Goal: Navigation & Orientation: Find specific page/section

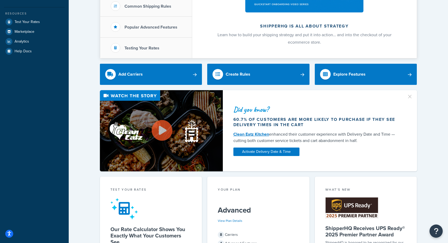
scroll to position [11, 0]
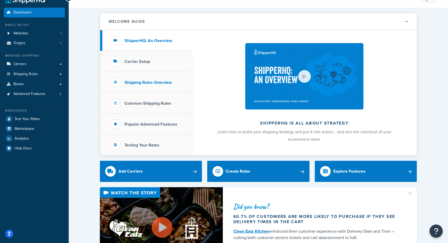
click at [159, 84] on h3 "Shipping Rules Overview" at bounding box center [147, 82] width 47 height 5
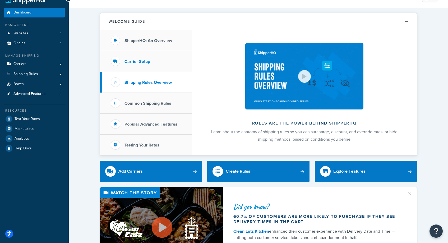
click at [138, 65] on li "Carrier Setup" at bounding box center [146, 61] width 92 height 21
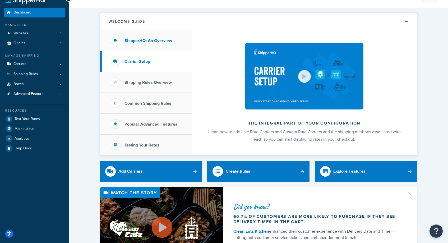
click at [144, 45] on li "ShipperHQ: An Overview" at bounding box center [146, 40] width 92 height 21
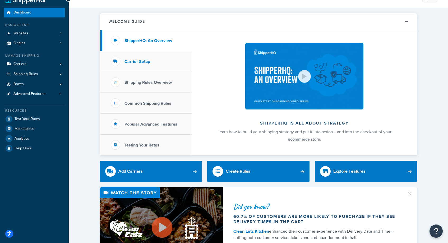
click at [144, 55] on li "Carrier Setup" at bounding box center [146, 61] width 92 height 21
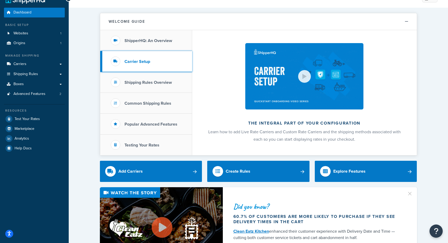
click at [144, 71] on li "Carrier Setup" at bounding box center [146, 61] width 92 height 21
click at [144, 80] on h3 "Shipping Rules Overview" at bounding box center [147, 82] width 47 height 5
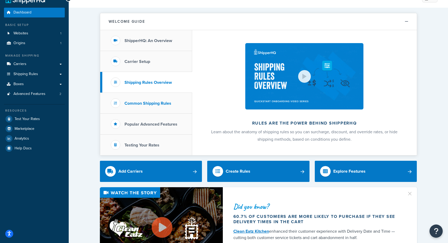
click at [142, 106] on li "Common Shipping Rules" at bounding box center [146, 103] width 92 height 21
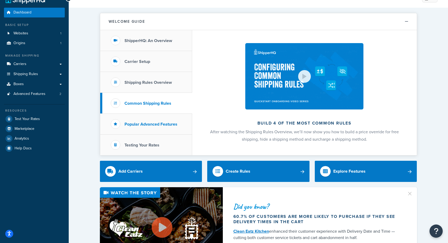
click at [142, 124] on h3 "Popular Advanced Features" at bounding box center [150, 124] width 53 height 5
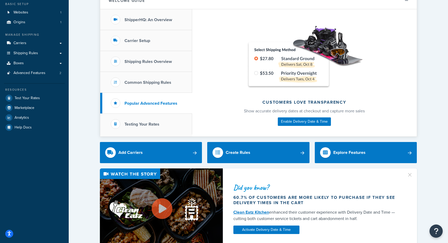
scroll to position [0, 0]
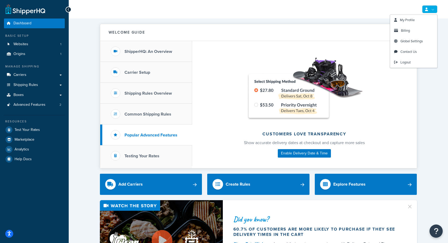
click at [429, 11] on link at bounding box center [429, 9] width 15 height 8
click at [422, 42] on span "Global Settings" at bounding box center [411, 41] width 22 height 5
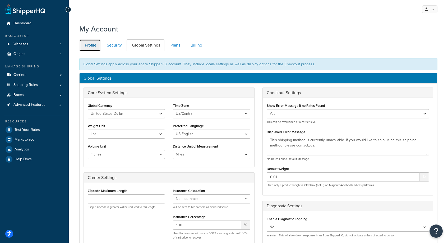
click at [95, 47] on link "Profile" at bounding box center [89, 45] width 21 height 12
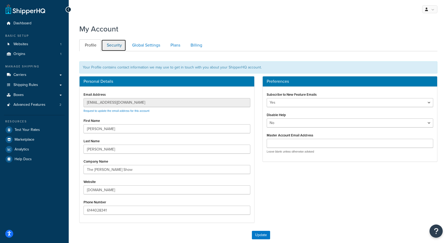
click at [118, 42] on link "Security" at bounding box center [113, 45] width 25 height 12
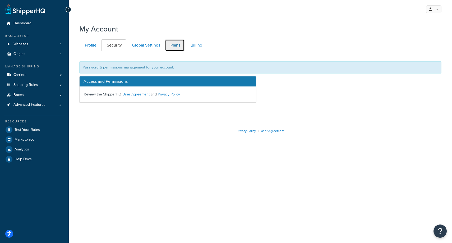
click at [184, 46] on link "Plans" at bounding box center [175, 45] width 20 height 12
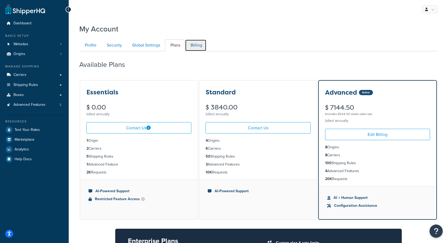
click at [200, 45] on link "Billing" at bounding box center [195, 45] width 21 height 12
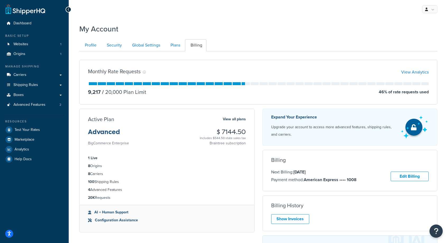
scroll to position [51, 0]
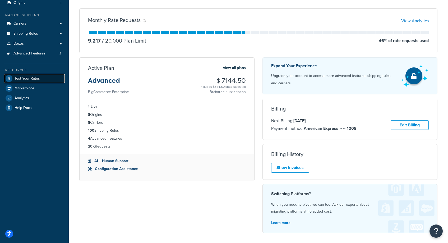
click at [23, 80] on span "Test Your Rates" at bounding box center [27, 78] width 25 height 4
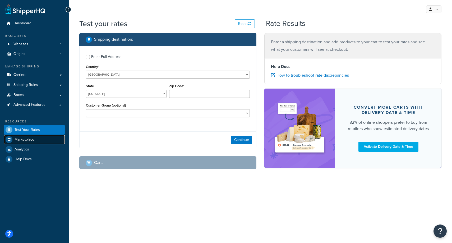
click at [23, 138] on span "Marketplace" at bounding box center [25, 139] width 20 height 4
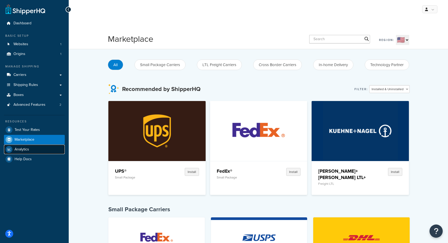
click at [23, 145] on link "Analytics" at bounding box center [34, 149] width 61 height 10
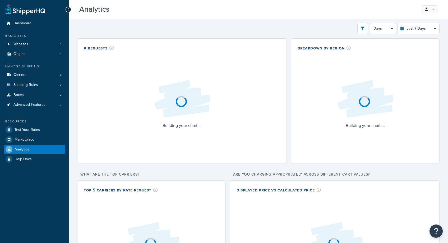
select select "last_7_days"
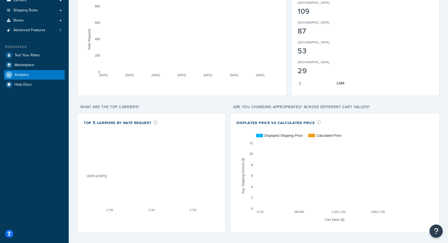
scroll to position [76, 0]
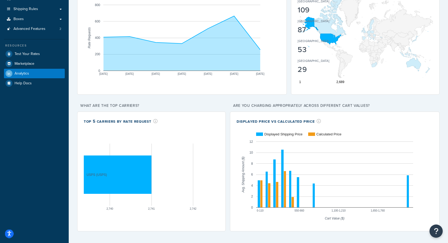
click at [9, 234] on icon "Open accessiBe: accessibility options, statement and help" at bounding box center [9, 234] width 4 height 4
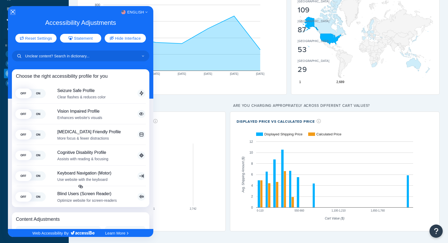
click at [13, 13] on icon "Close Accessibility Interface" at bounding box center [13, 12] width 4 height 4
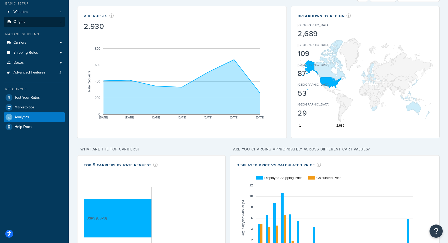
scroll to position [0, 0]
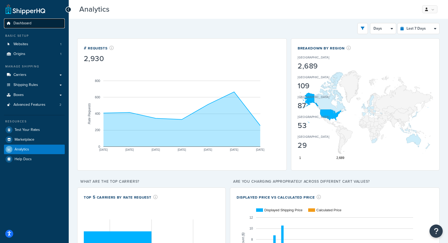
click at [23, 22] on span "Dashboard" at bounding box center [22, 23] width 18 height 4
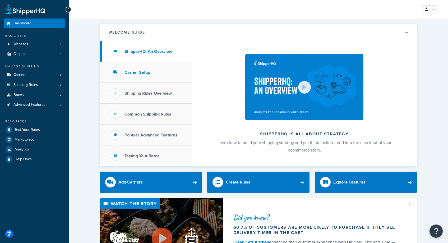
click at [132, 72] on h3 "Carrier Setup" at bounding box center [137, 72] width 26 height 5
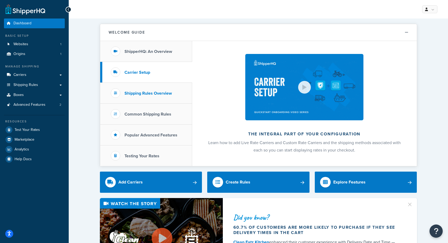
click at [141, 96] on li "Shipping Rules Overview" at bounding box center [146, 93] width 92 height 21
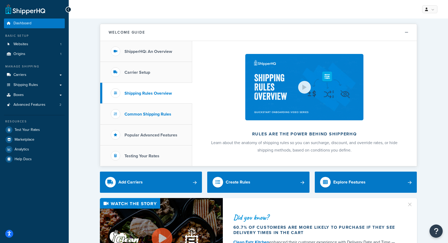
click at [140, 113] on h3 "Common Shipping Rules" at bounding box center [147, 114] width 47 height 5
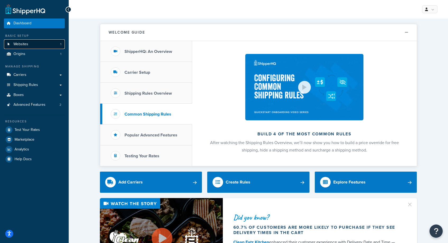
click at [48, 44] on link "Websites 1" at bounding box center [34, 44] width 61 height 10
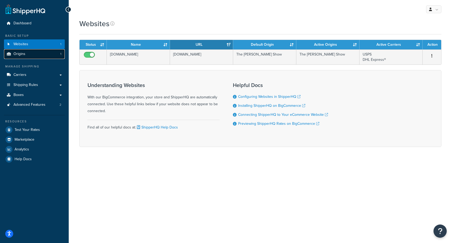
click at [43, 53] on link "Origins 1" at bounding box center [34, 54] width 61 height 10
